Goal: Navigation & Orientation: Find specific page/section

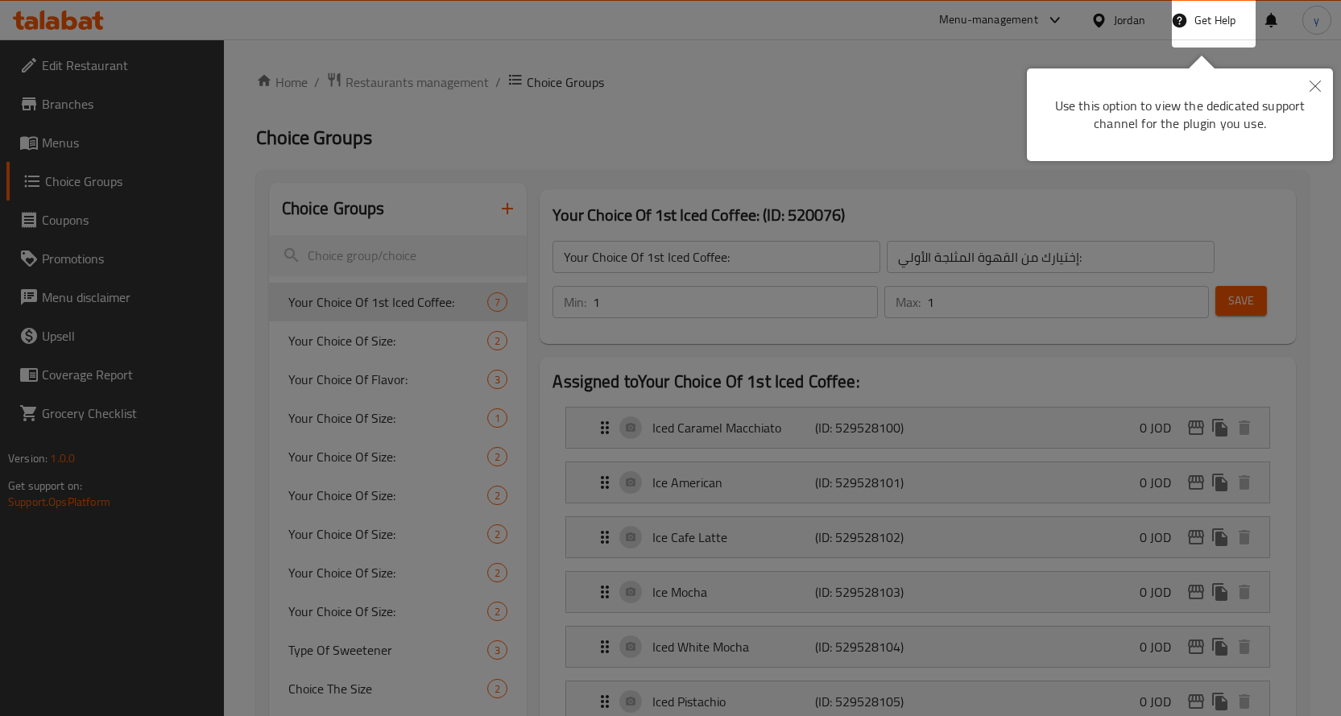
drag, startPoint x: 777, startPoint y: 161, endPoint x: 791, endPoint y: 161, distance: 13.7
click at [778, 161] on div at bounding box center [670, 358] width 1341 height 716
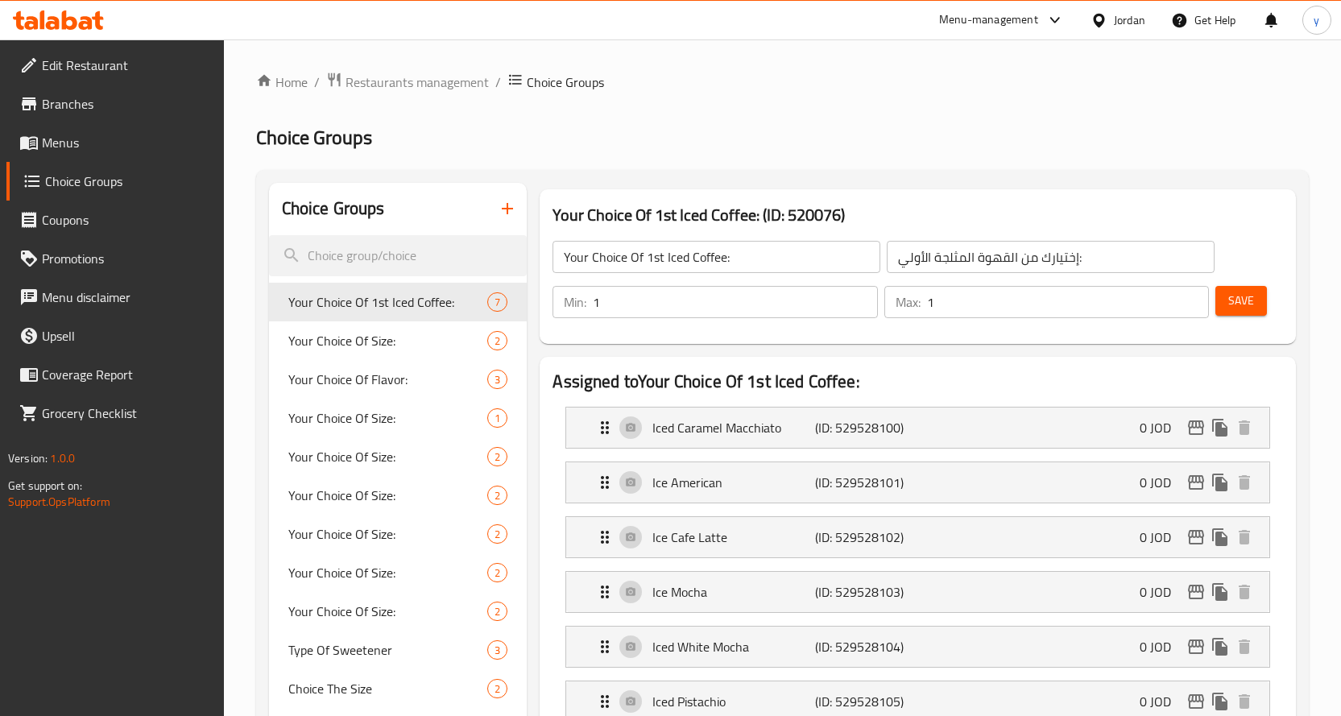
click at [369, 77] on span "Restaurants management" at bounding box center [417, 82] width 143 height 19
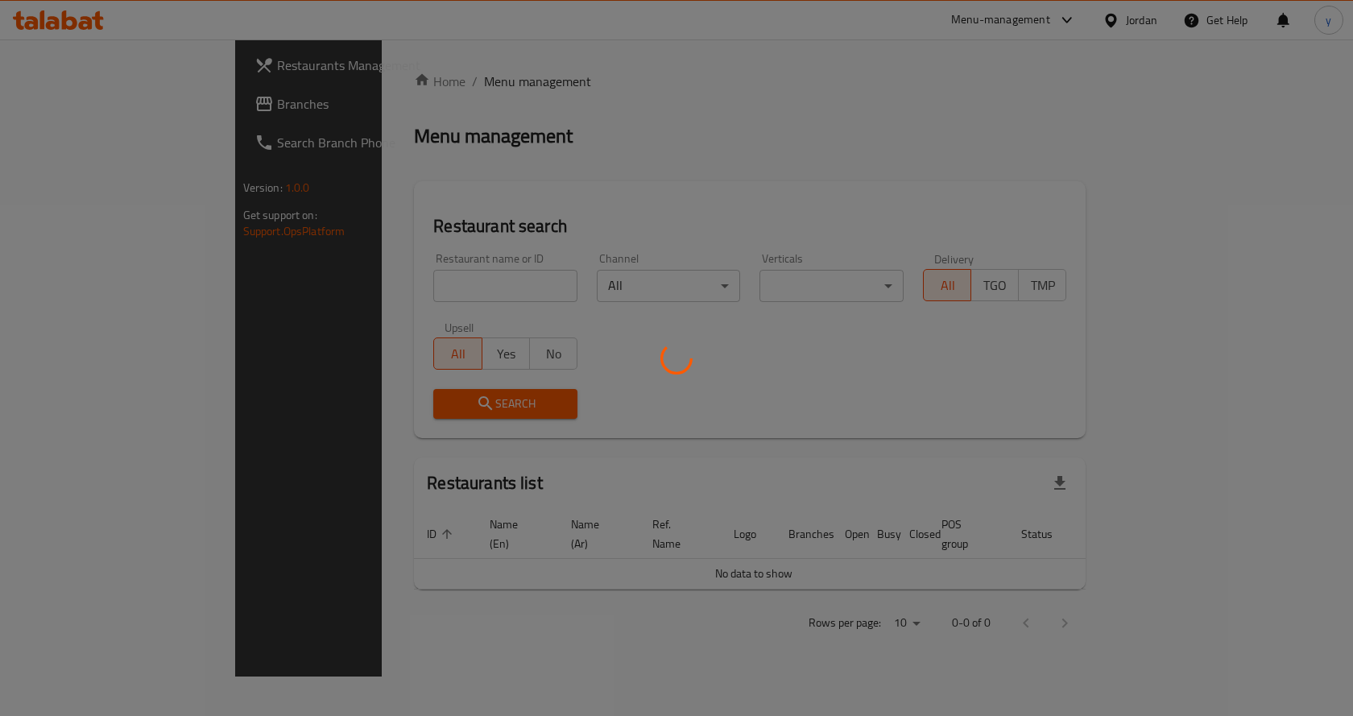
click at [141, 97] on div at bounding box center [676, 358] width 1353 height 716
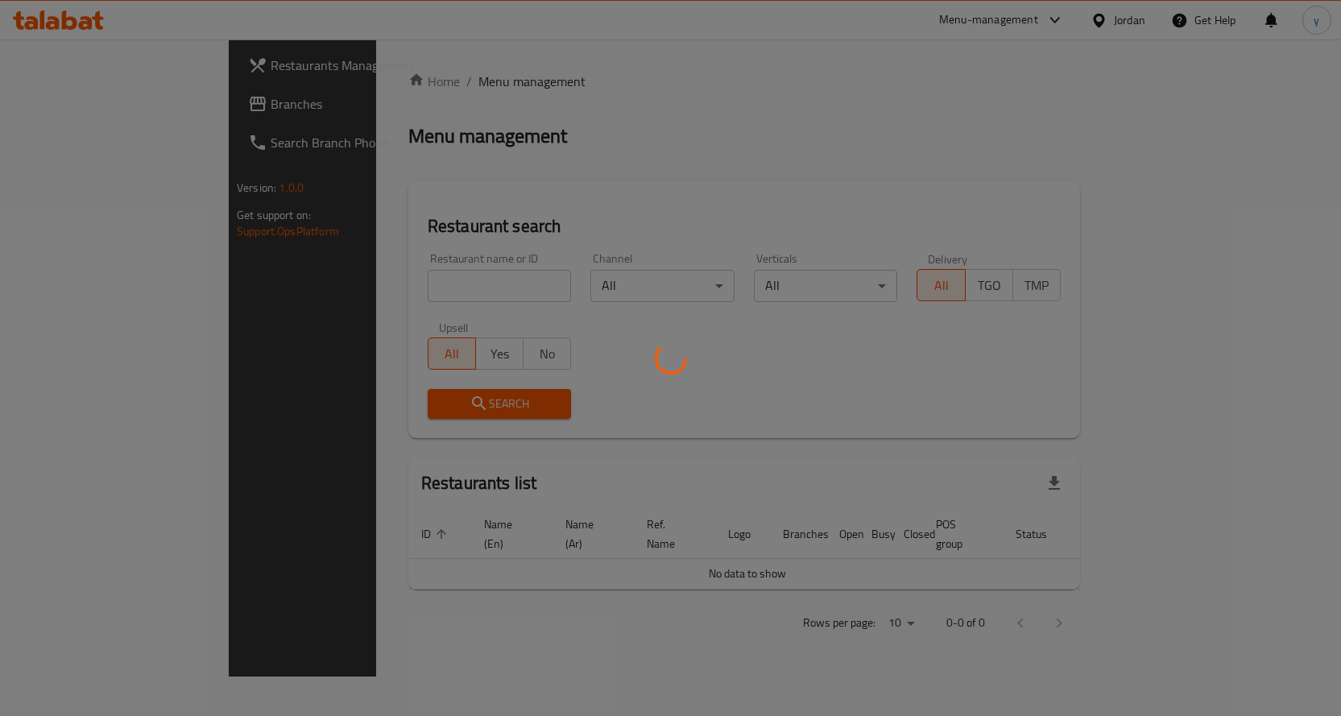
click at [99, 101] on div at bounding box center [670, 358] width 1341 height 716
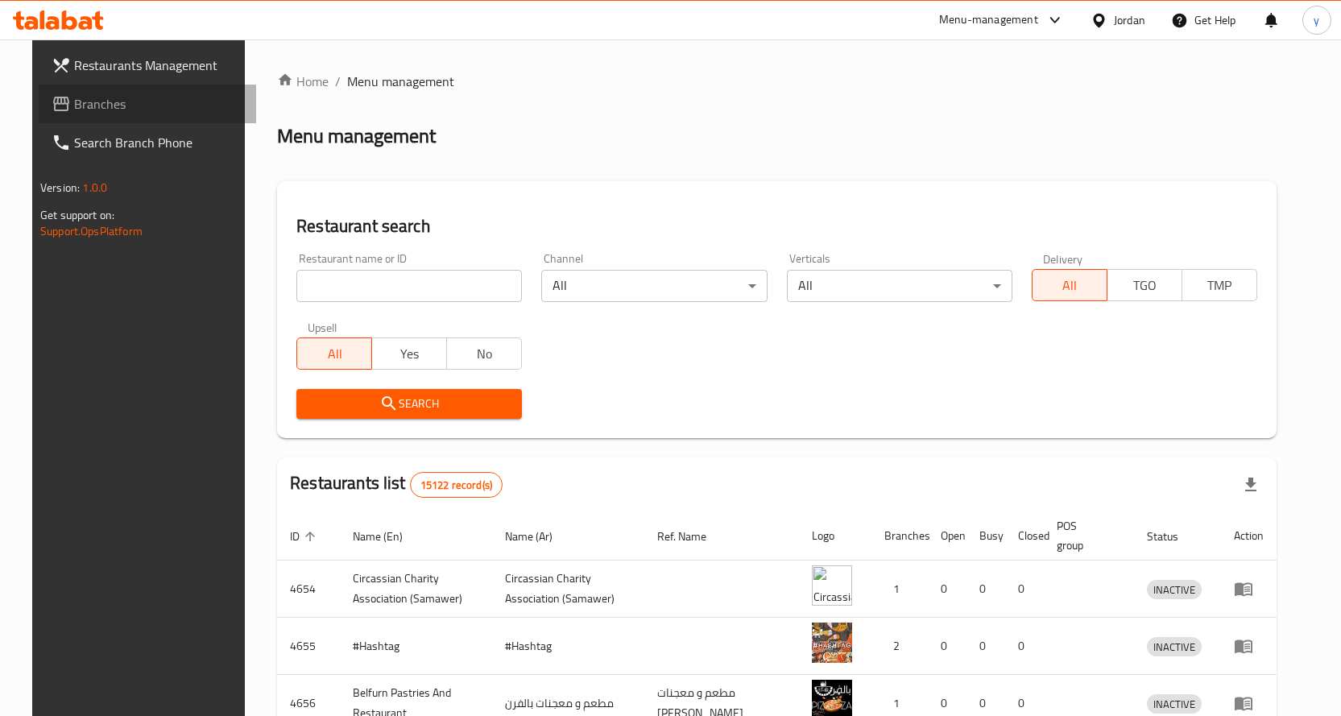
click at [99, 101] on span "Branches" at bounding box center [158, 103] width 169 height 19
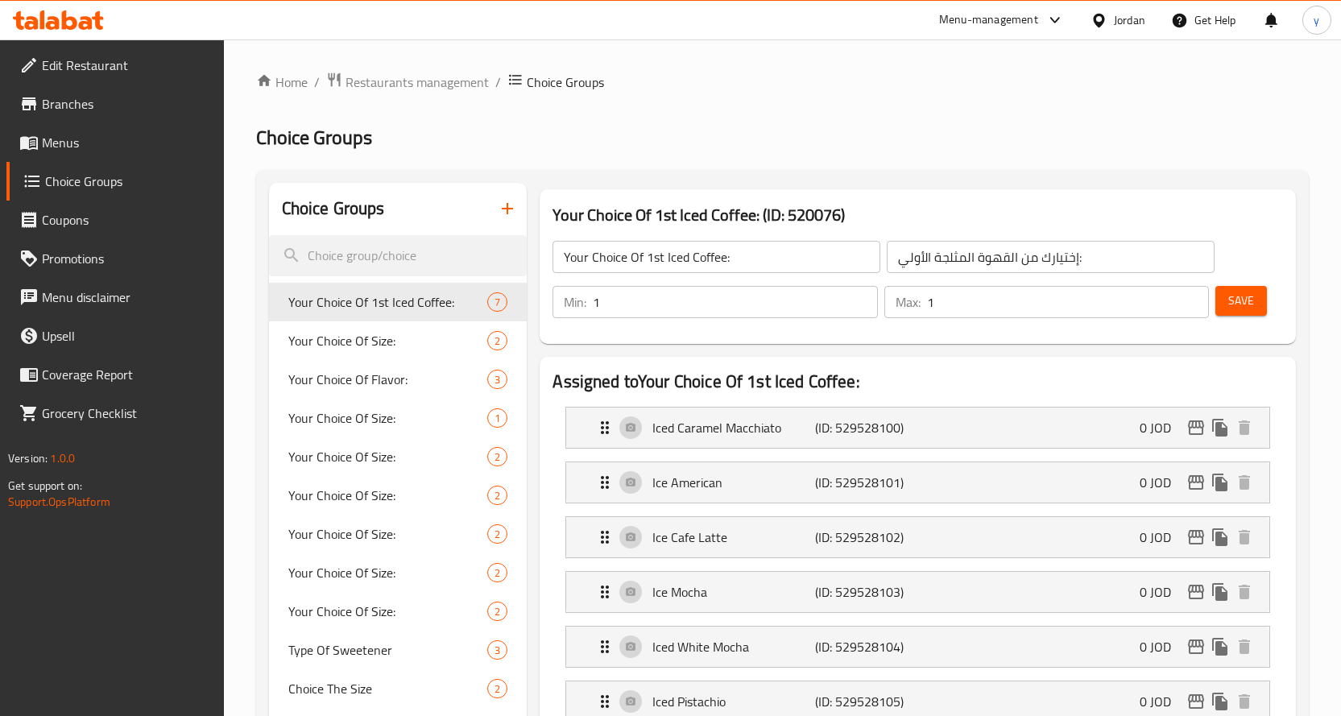
click at [1117, 29] on div "Jordan" at bounding box center [1129, 20] width 31 height 18
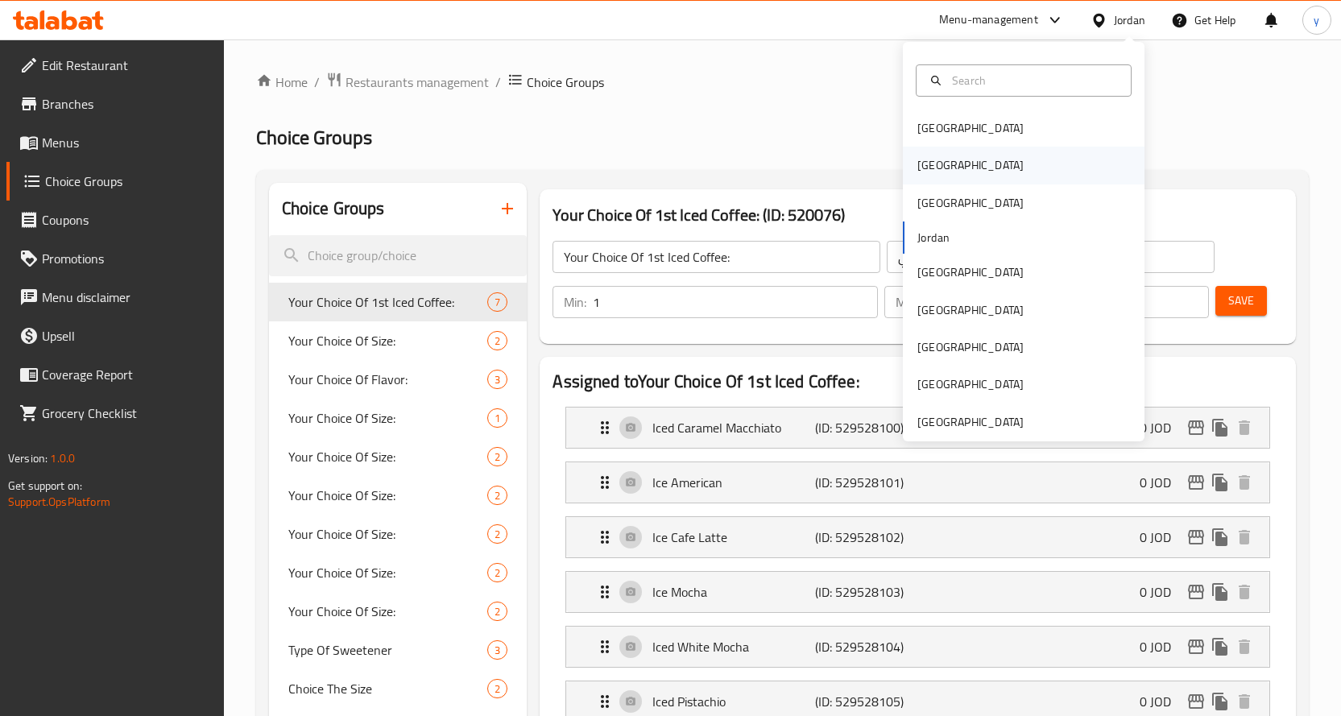
click at [958, 173] on div "Egypt" at bounding box center [1024, 165] width 242 height 37
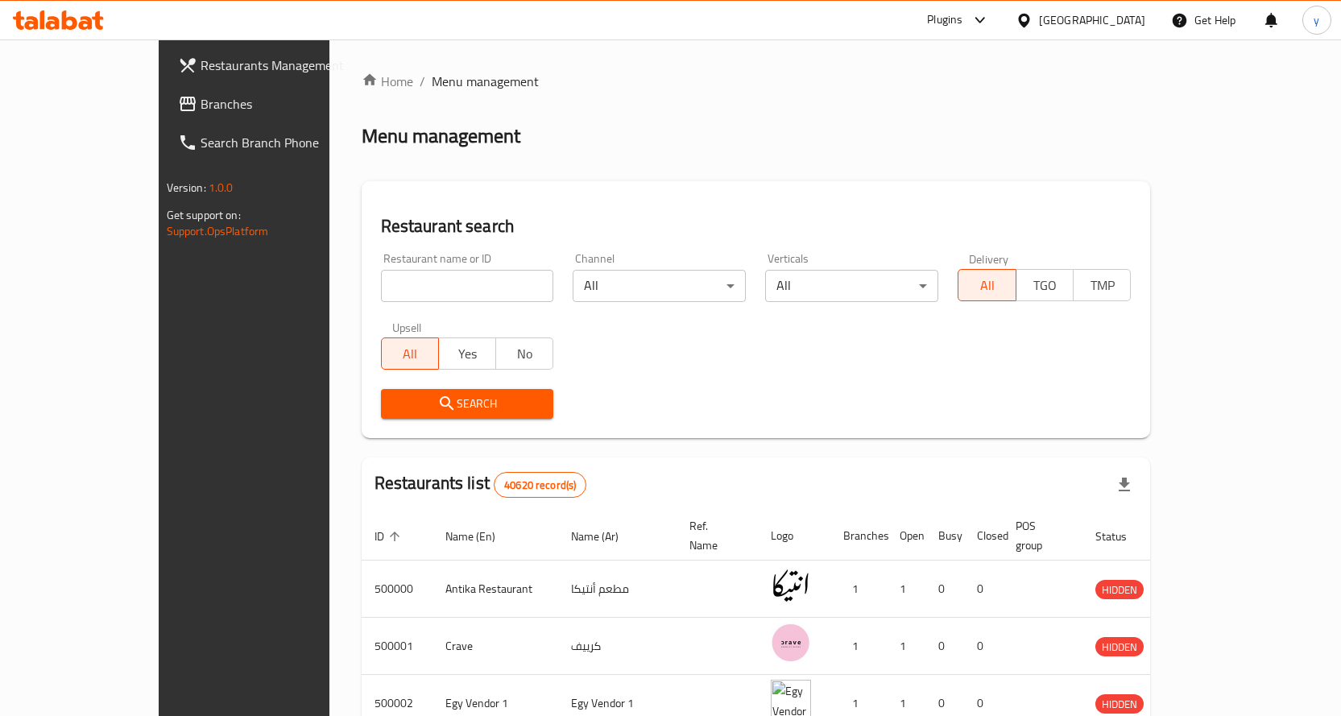
click at [201, 96] on span "Branches" at bounding box center [285, 103] width 169 height 19
